Goal: Information Seeking & Learning: Find specific page/section

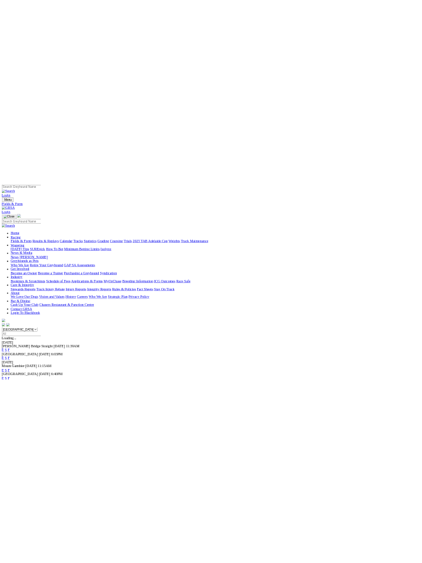
scroll to position [30, 0]
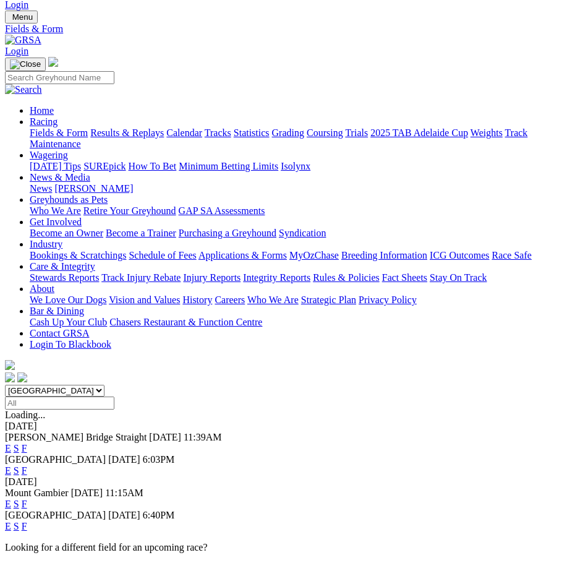
click at [104, 385] on select "South Australia New South Wales Northern Territory Queensland Tasmania Victoria…" at bounding box center [55, 391] width 100 height 12
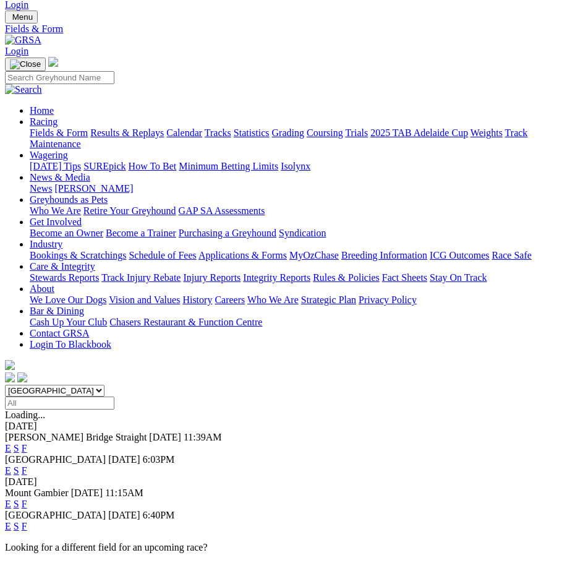
click at [104, 385] on select "South Australia New South Wales Northern Territory Queensland Tasmania Victoria…" at bounding box center [55, 391] width 100 height 12
drag, startPoint x: 236, startPoint y: 40, endPoint x: 298, endPoint y: 334, distance: 300.1
click at [284, 509] on div "Angle Park 28 Aug 25 6:40PM E S F" at bounding box center [291, 520] width 573 height 22
click at [104, 385] on select "South Australia New South Wales Northern Territory Queensland Tasmania Victoria…" at bounding box center [55, 391] width 100 height 12
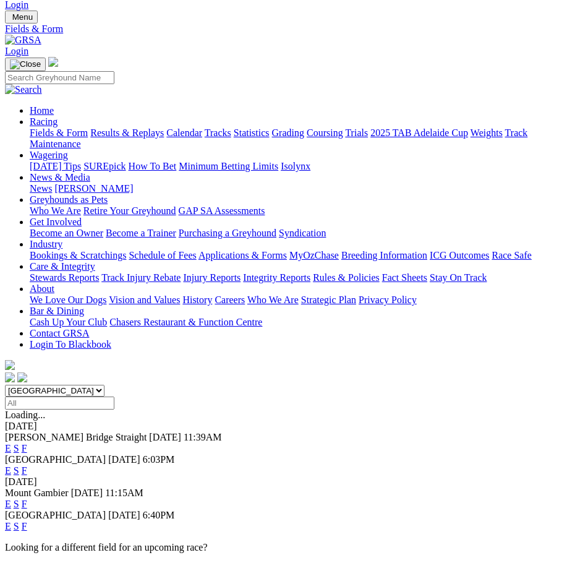
click at [104, 385] on select "South Australia New South Wales Northern Territory Queensland Tasmania Victoria…" at bounding box center [55, 391] width 100 height 12
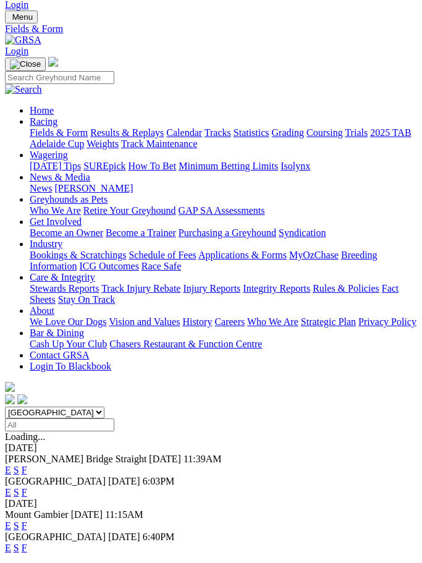
click at [104, 407] on select "South Australia New South Wales Northern Territory Queensland Tasmania Victoria…" at bounding box center [55, 413] width 100 height 12
select select "NSW"
click at [5, 407] on select "South Australia New South Wales Northern Territory Queensland Tasmania Victoria…" at bounding box center [55, 413] width 100 height 12
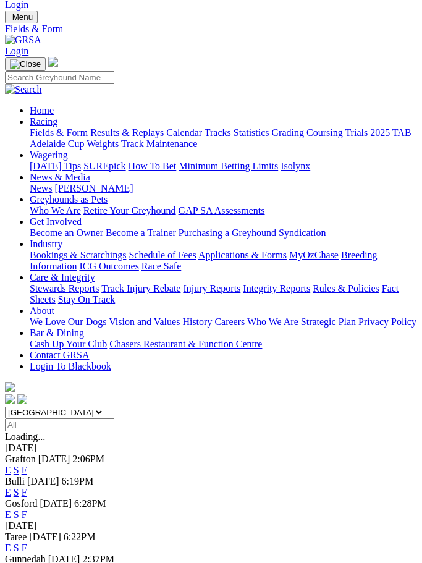
click at [19, 465] on link "S" at bounding box center [17, 470] width 6 height 11
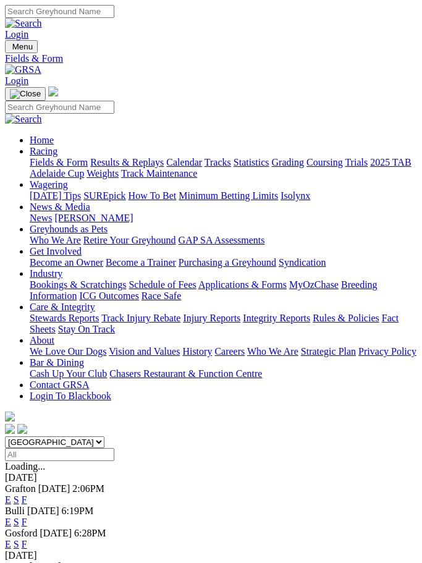
scroll to position [30, 0]
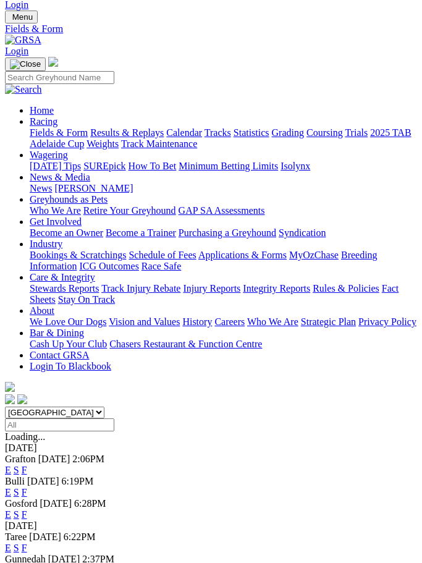
click at [27, 465] on link "F" at bounding box center [25, 470] width 6 height 11
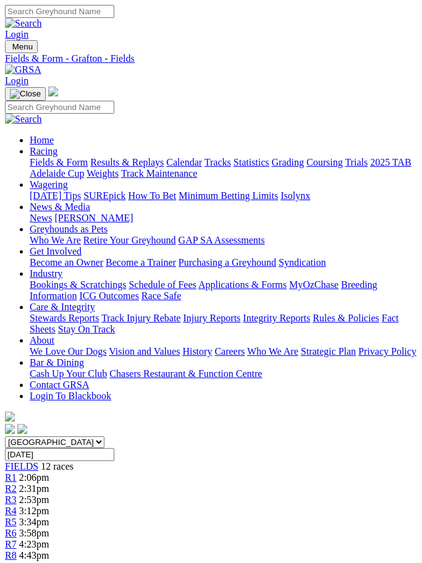
click at [47, 461] on div "FIELDS 12 races" at bounding box center [211, 466] width 412 height 11
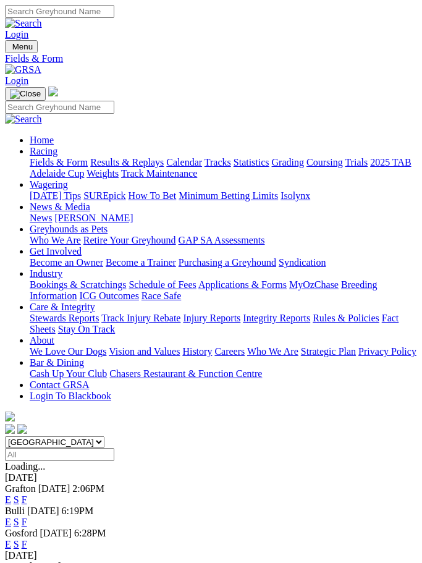
scroll to position [30, 0]
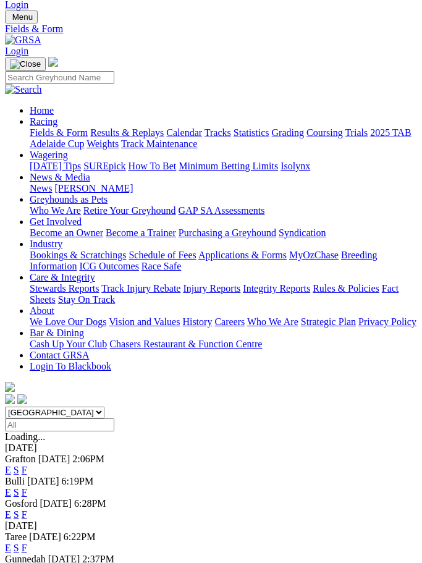
drag, startPoint x: 357, startPoint y: 124, endPoint x: 363, endPoint y: 115, distance: 10.6
click at [19, 465] on link "S" at bounding box center [17, 470] width 6 height 11
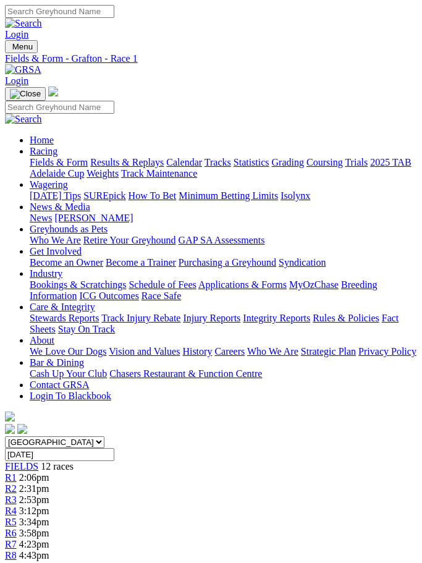
click at [17, 539] on span "R7" at bounding box center [11, 544] width 12 height 11
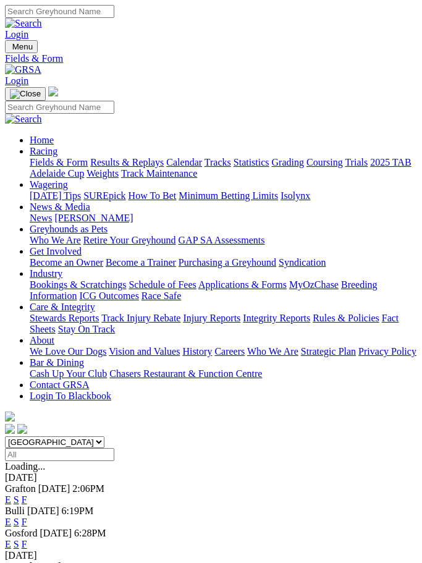
scroll to position [30, 0]
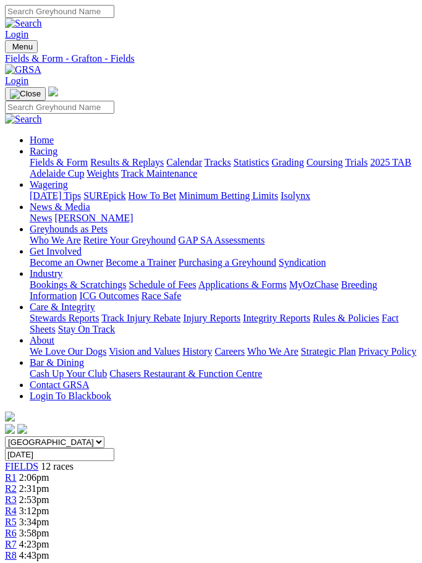
click at [38, 461] on link "FIELDS" at bounding box center [21, 466] width 33 height 11
click at [17, 484] on span "R2" at bounding box center [11, 489] width 12 height 11
drag, startPoint x: 131, startPoint y: 113, endPoint x: 195, endPoint y: 419, distance: 313.4
click at [17, 484] on link "R2" at bounding box center [11, 489] width 12 height 11
